Goal: Task Accomplishment & Management: Use online tool/utility

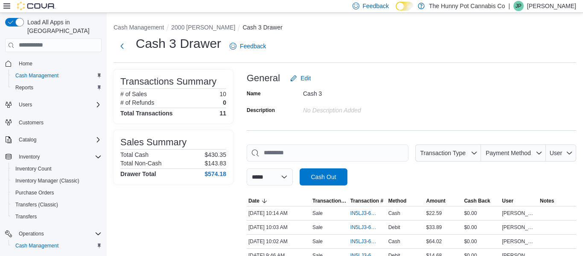
scroll to position [51, 0]
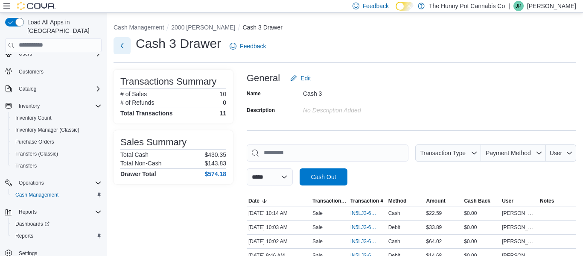
click at [124, 46] on button "Next" at bounding box center [122, 45] width 17 height 17
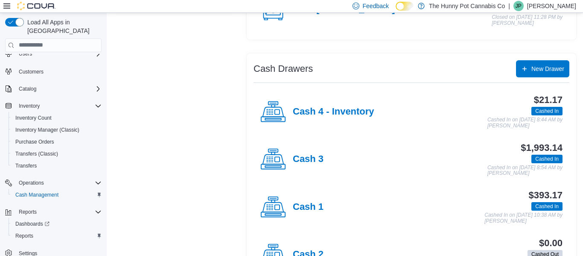
scroll to position [127, 0]
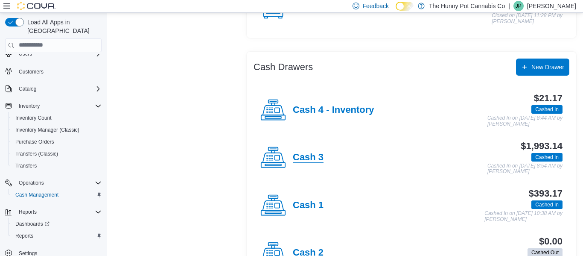
click at [312, 157] on h4 "Cash 3" at bounding box center [308, 157] width 31 height 11
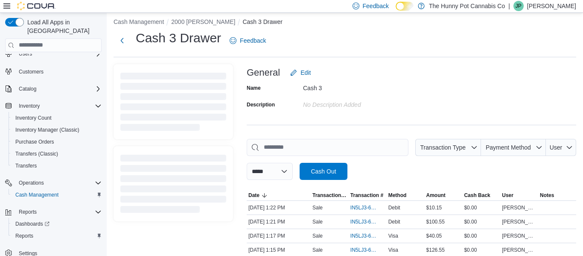
scroll to position [127, 0]
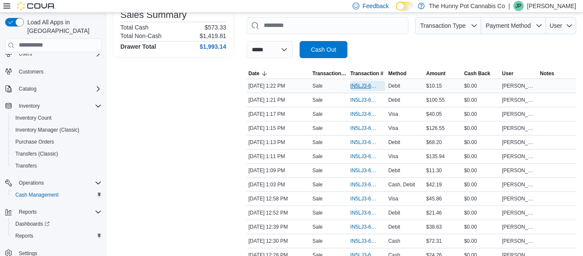
click at [359, 88] on span "IN5LJ3-6155395" at bounding box center [363, 85] width 26 height 7
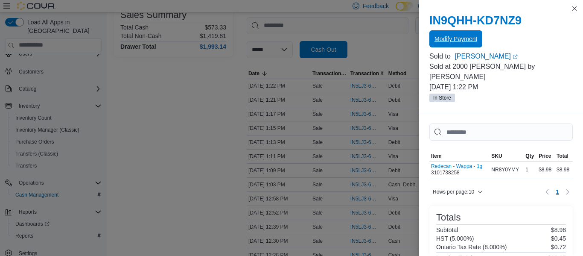
click at [463, 44] on span "Modify Payment" at bounding box center [456, 38] width 43 height 17
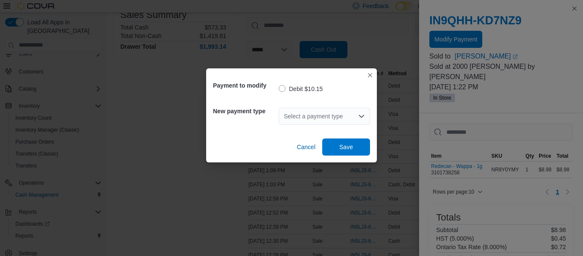
click at [290, 116] on div "Select a payment type" at bounding box center [324, 116] width 91 height 17
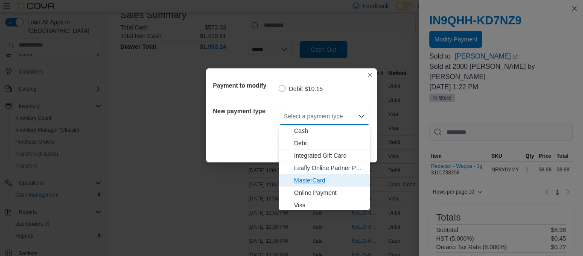
click at [300, 182] on span "MasterCard" at bounding box center [329, 180] width 71 height 9
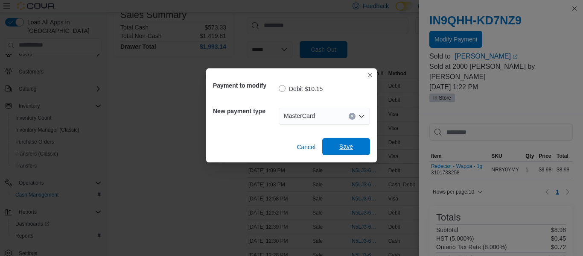
click at [343, 147] on span "Save" at bounding box center [346, 146] width 14 height 9
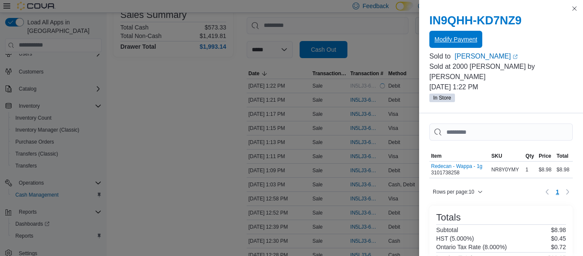
scroll to position [0, 0]
click at [574, 9] on button "Close this dialog" at bounding box center [574, 8] width 10 height 10
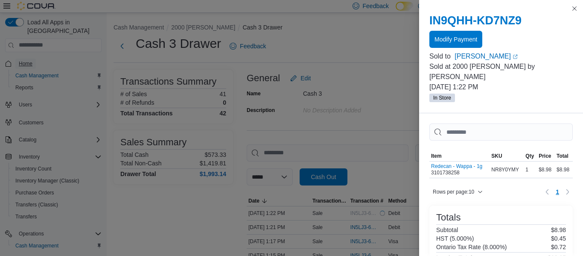
click at [30, 60] on span "Home" at bounding box center [26, 63] width 14 height 7
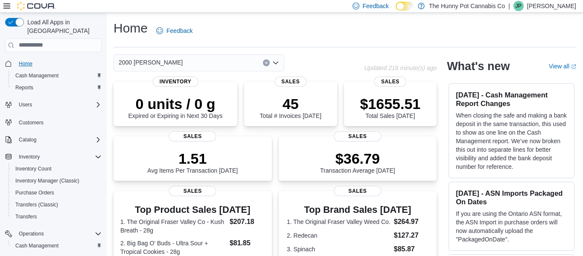
click at [26, 60] on span "Home" at bounding box center [26, 63] width 14 height 7
click at [180, 7] on div "Feedback Dark Mode The Hunny Pot Cannabis Co | JP Jenny Page" at bounding box center [291, 6] width 583 height 13
click at [33, 72] on span "Cash Management" at bounding box center [36, 75] width 43 height 7
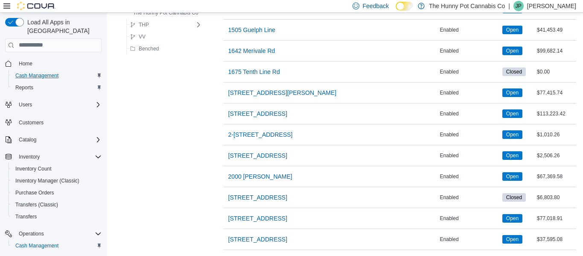
scroll to position [300, 0]
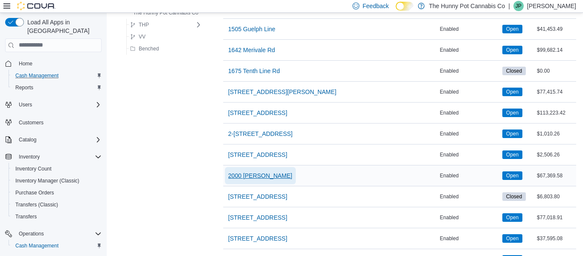
click at [260, 177] on span "2000 [PERSON_NAME]" at bounding box center [260, 175] width 64 height 9
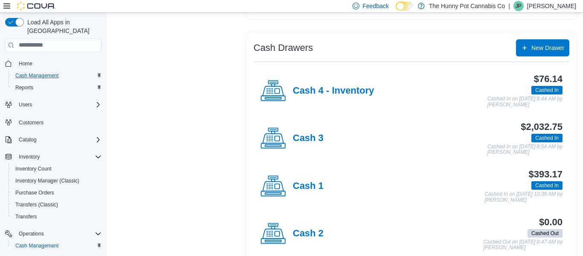
scroll to position [162, 0]
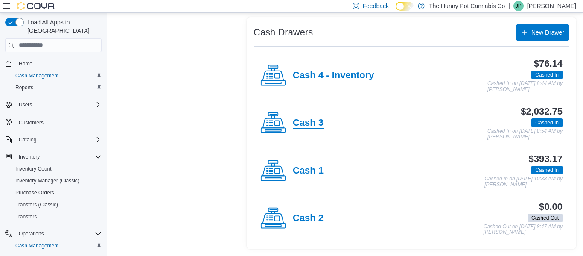
click at [306, 124] on h4 "Cash 3" at bounding box center [308, 122] width 31 height 11
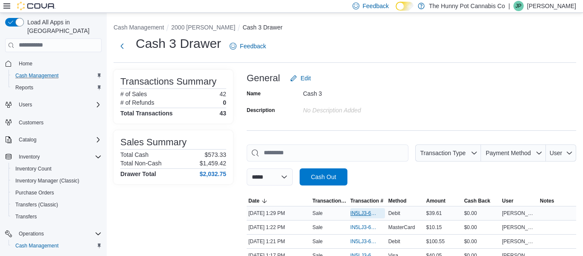
click at [361, 212] on span "IN5LJ3-6155444" at bounding box center [363, 213] width 26 height 7
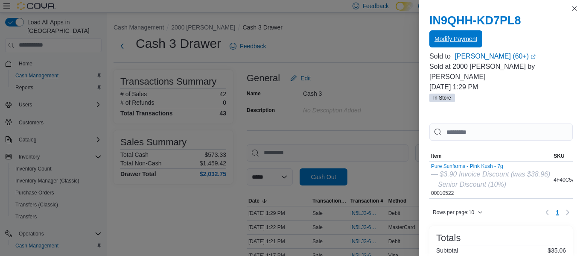
click at [435, 44] on span "Modify Payment" at bounding box center [456, 38] width 43 height 17
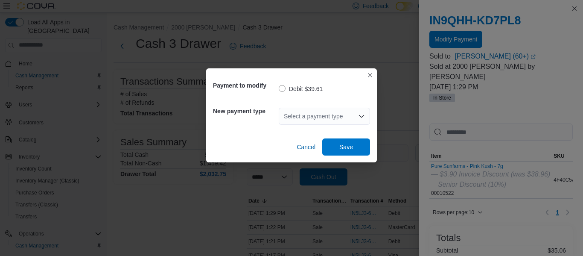
click at [312, 112] on div "Select a payment type" at bounding box center [324, 116] width 91 height 17
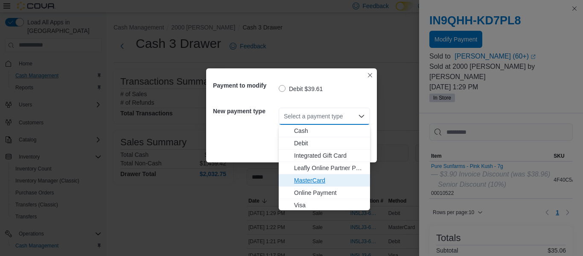
click at [309, 179] on span "MasterCard" at bounding box center [329, 180] width 71 height 9
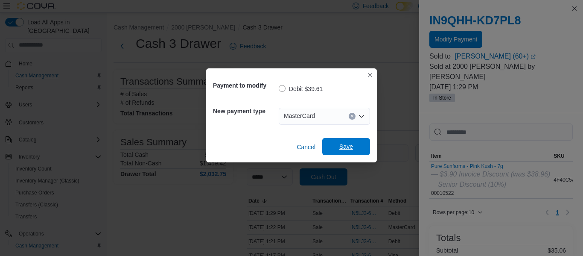
click at [347, 148] on span "Save" at bounding box center [346, 146] width 14 height 9
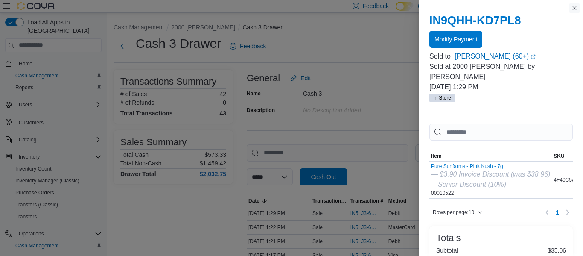
click at [574, 8] on button "Close this dialog" at bounding box center [574, 8] width 10 height 10
